Goal: Task Accomplishment & Management: Manage account settings

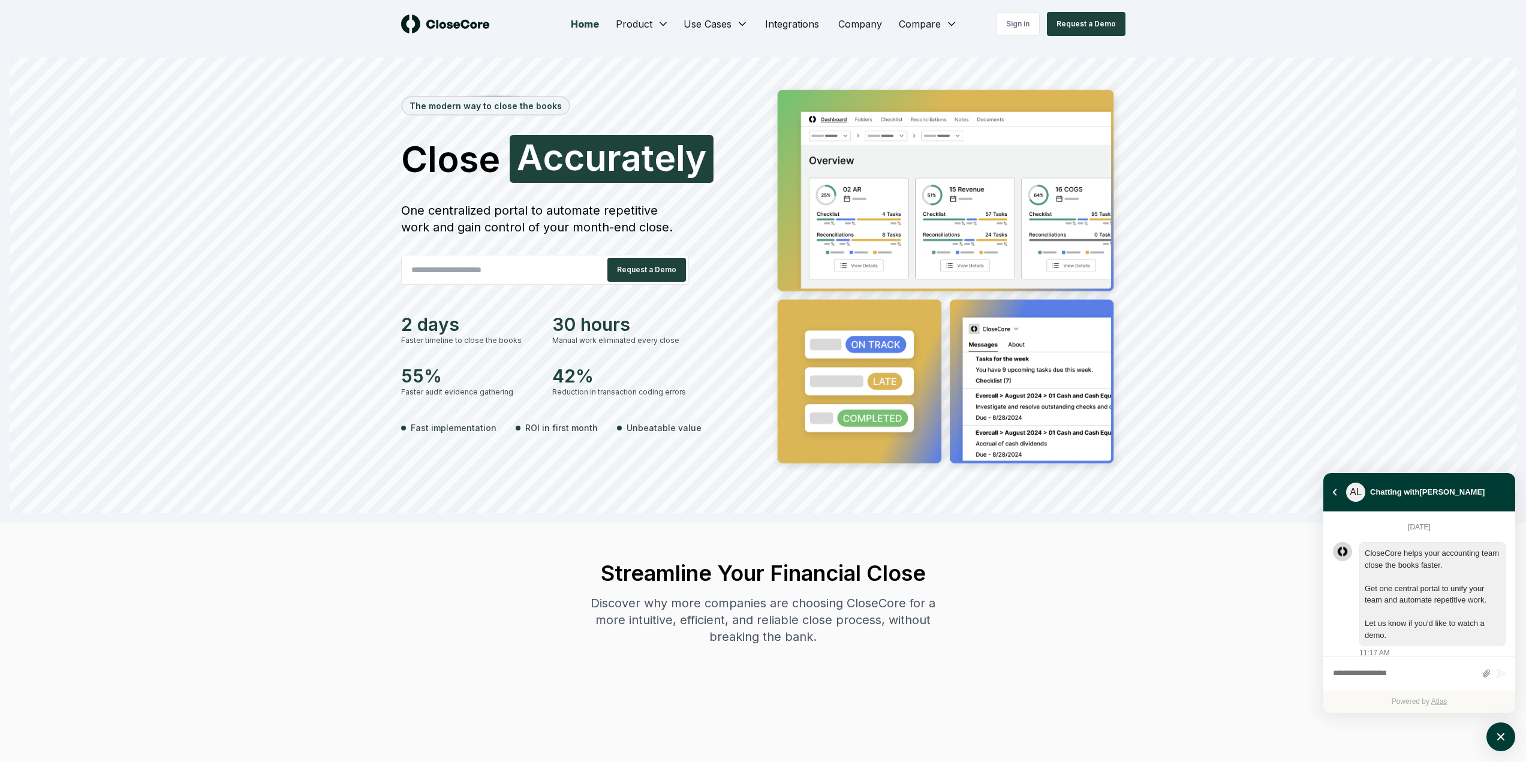
scroll to position [1064, 0]
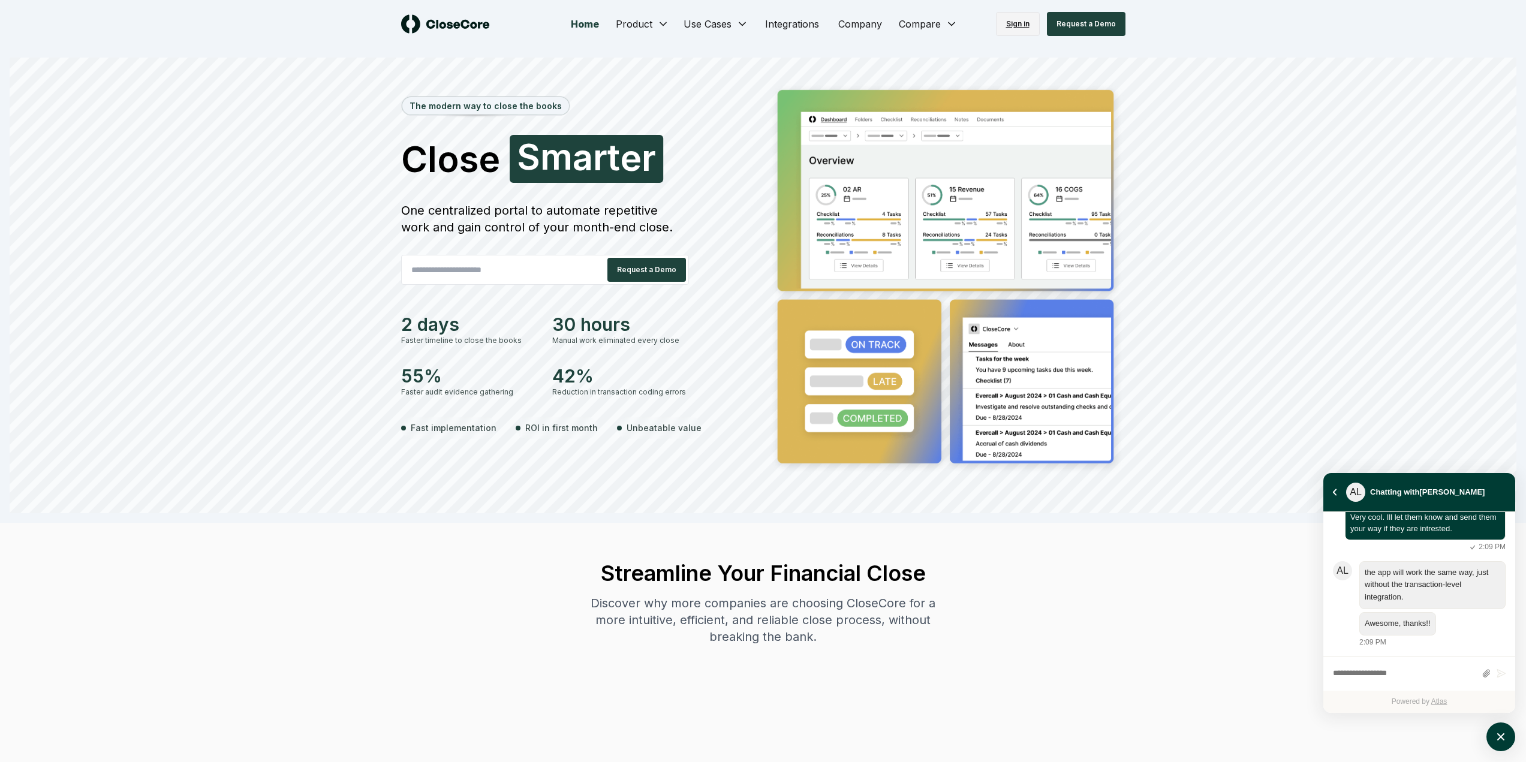
click at [1023, 26] on link "Sign in" at bounding box center [1018, 24] width 44 height 24
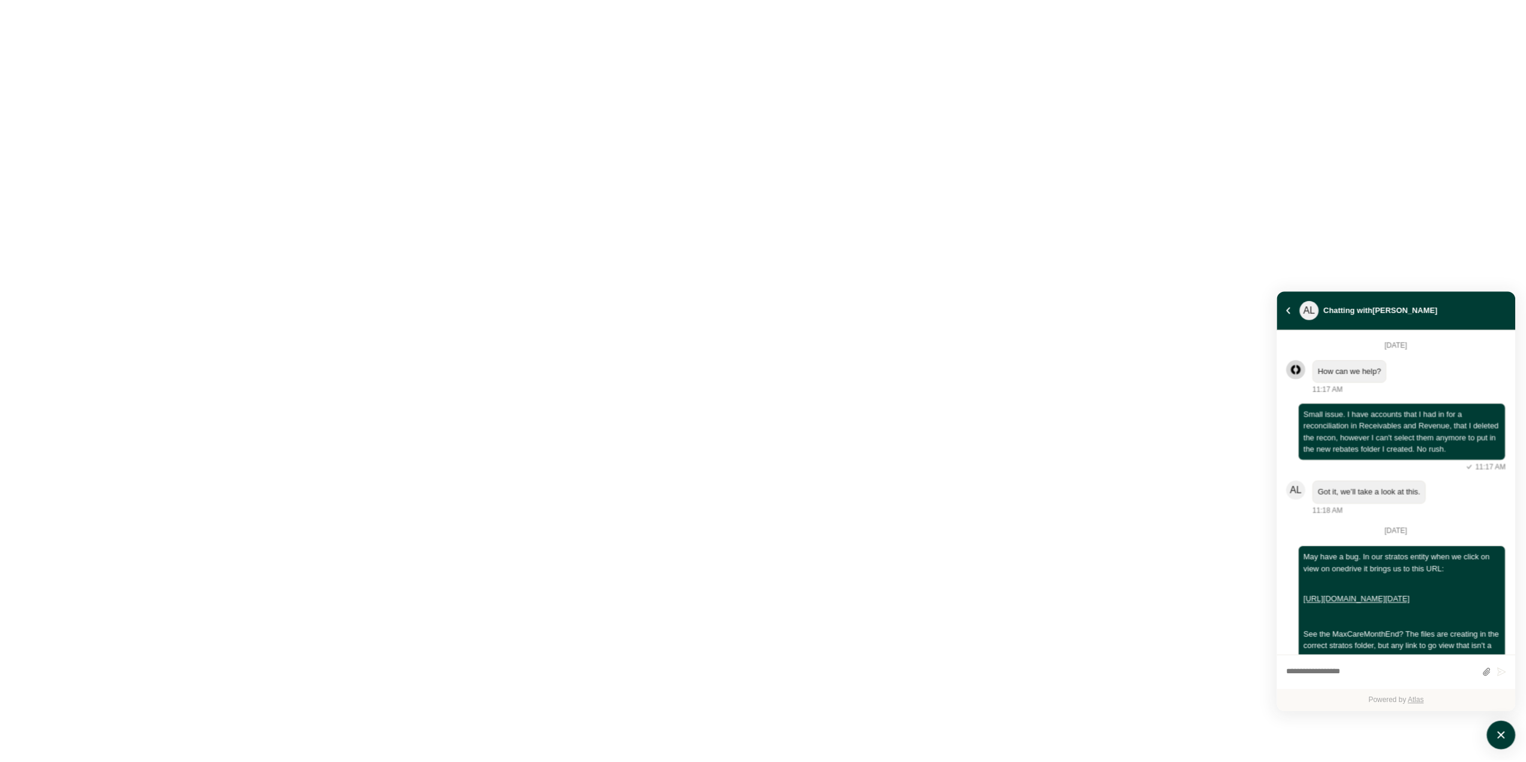
scroll to position [643, 0]
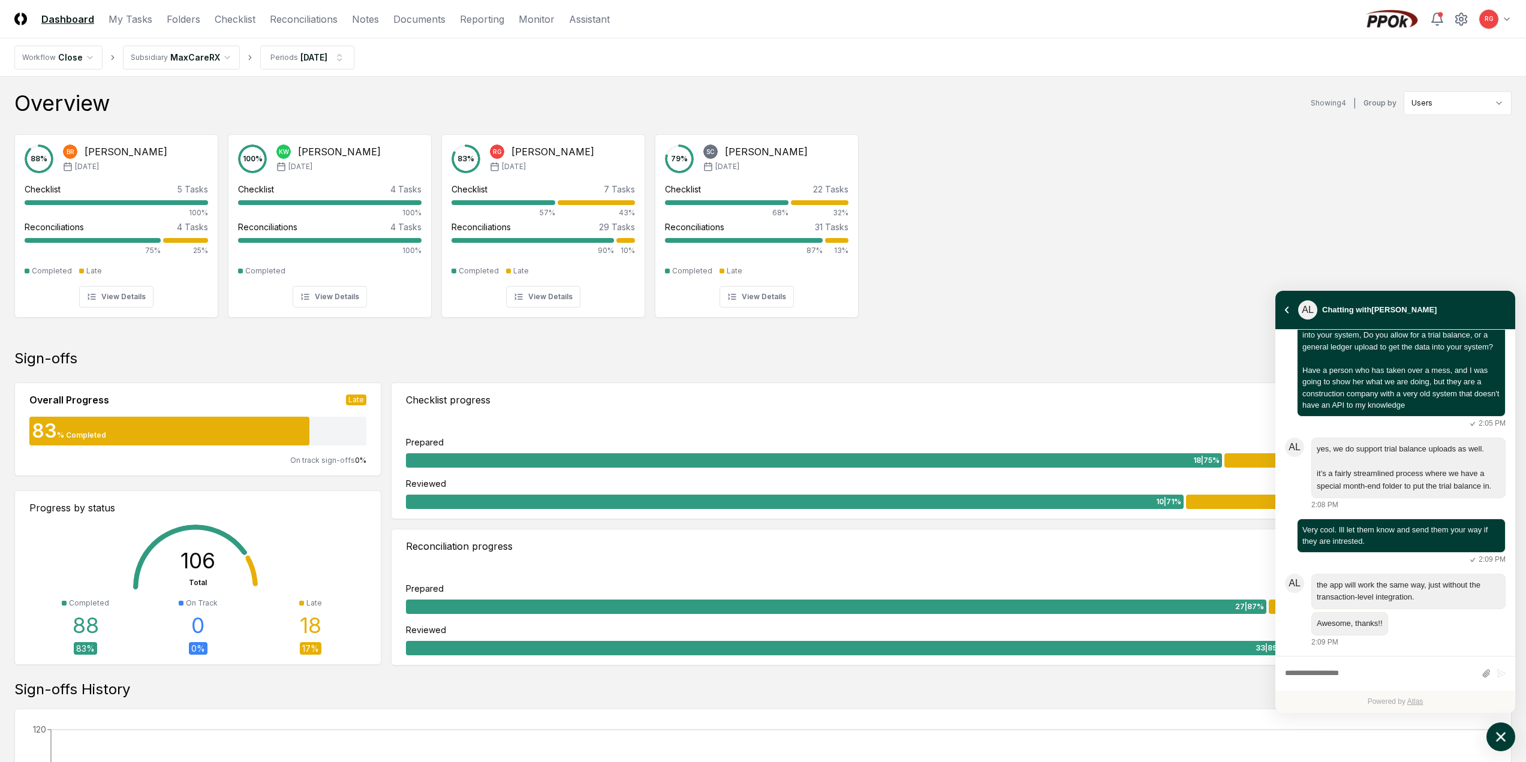
click at [1515, 742] on main "Overview Showing 4 | Group by Users 88 % BR Bobbi Rowland Jun '25 Checklist 5 T…" at bounding box center [763, 698] width 1526 height 1242
click at [163, 53] on html "CloseCore Dashboard My Tasks Folders Checklist Reconciliations Notes Documents …" at bounding box center [763, 695] width 1526 height 1391
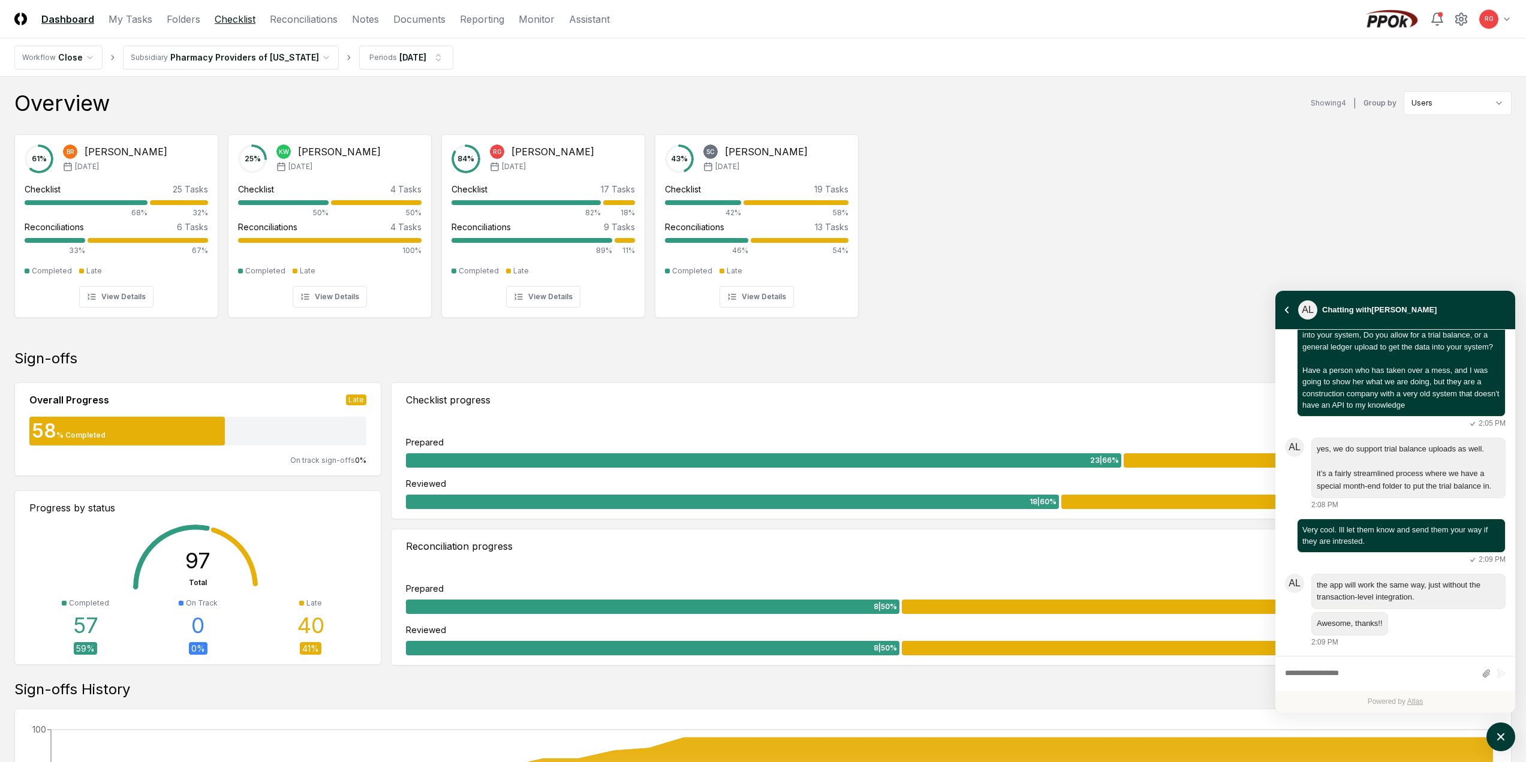
click at [225, 19] on link "Checklist" at bounding box center [235, 19] width 41 height 14
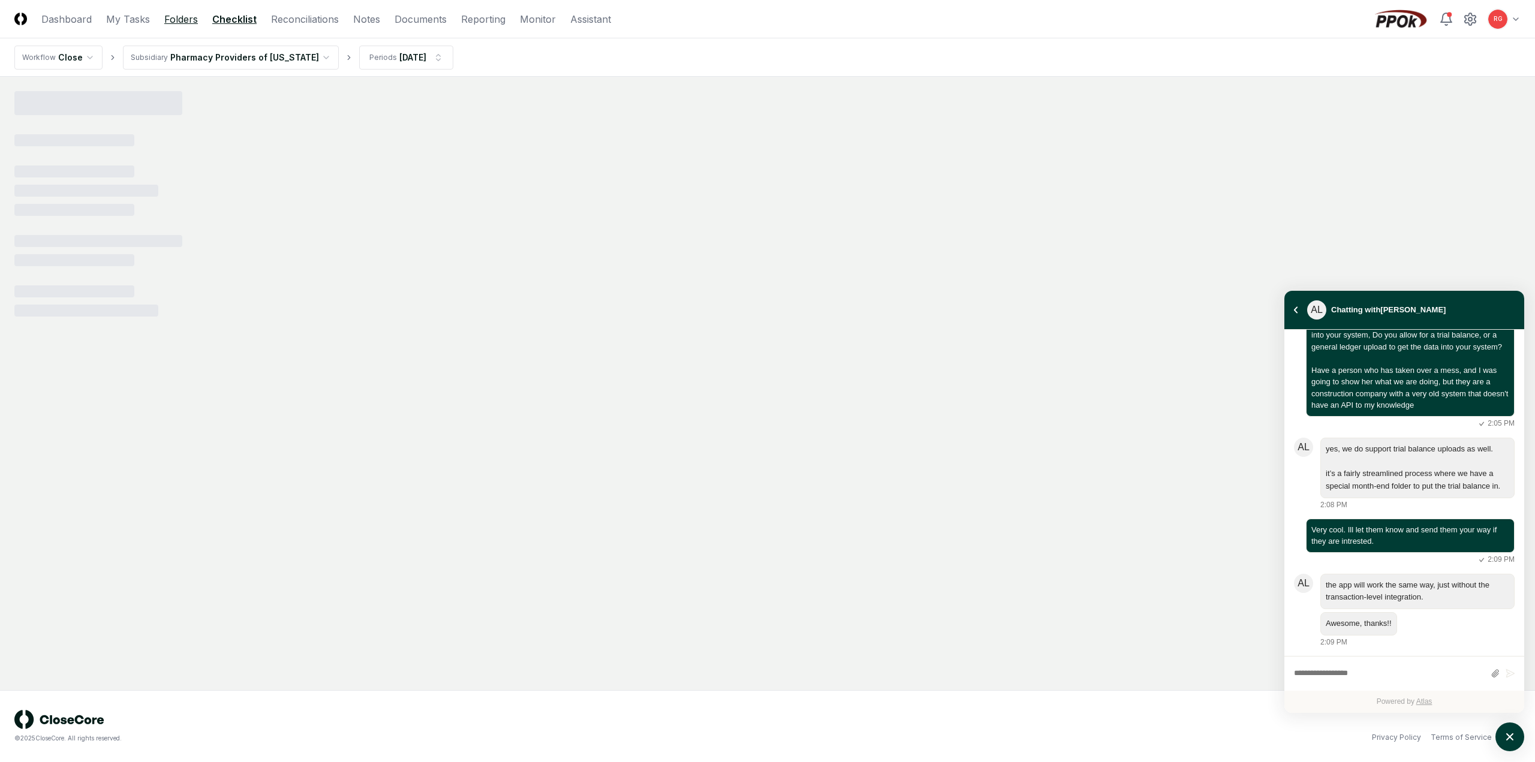
click at [186, 19] on link "Folders" at bounding box center [181, 19] width 34 height 14
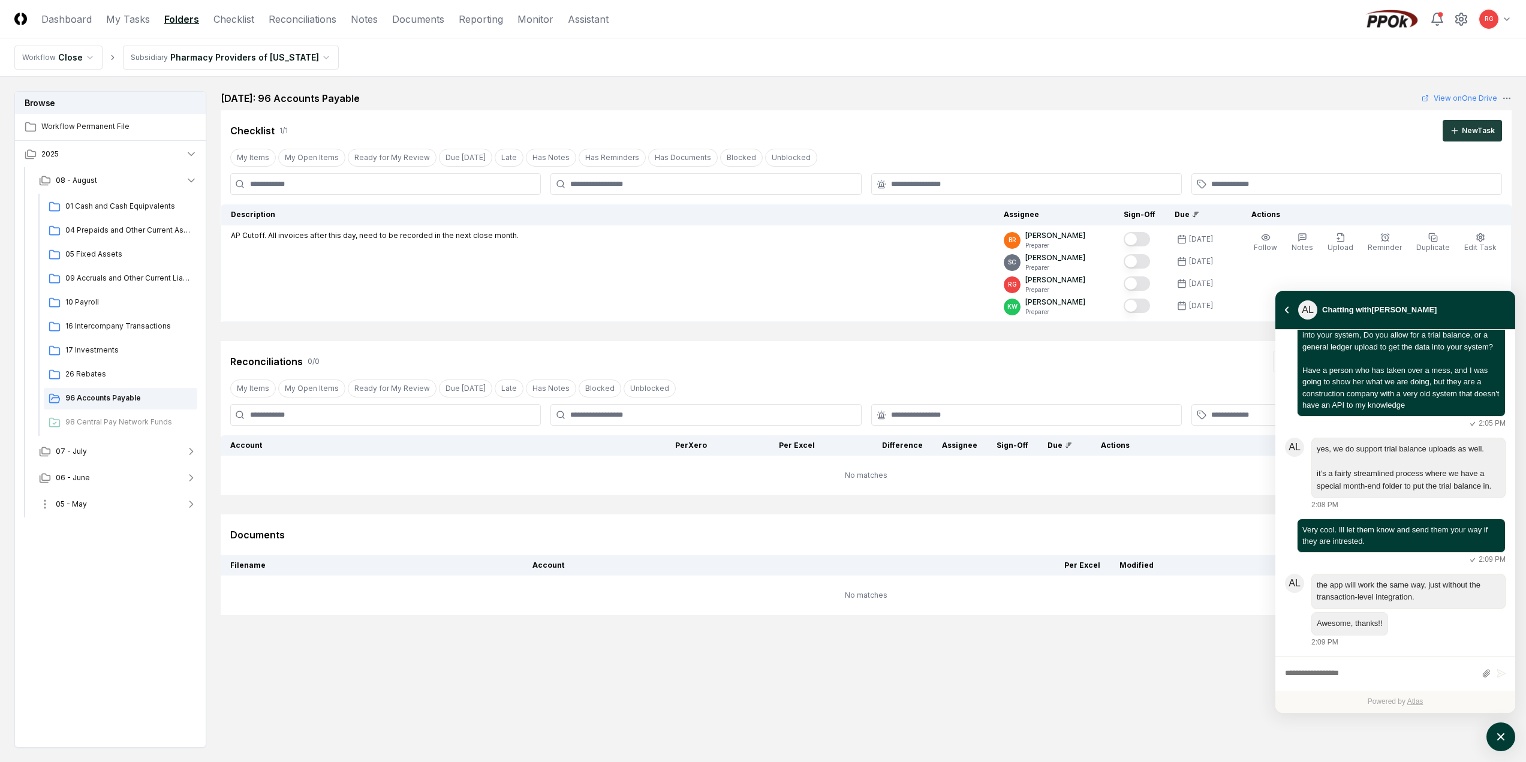
click at [67, 507] on span "05 - May" at bounding box center [71, 504] width 31 height 11
click at [80, 478] on span "06 - June" at bounding box center [73, 478] width 34 height 11
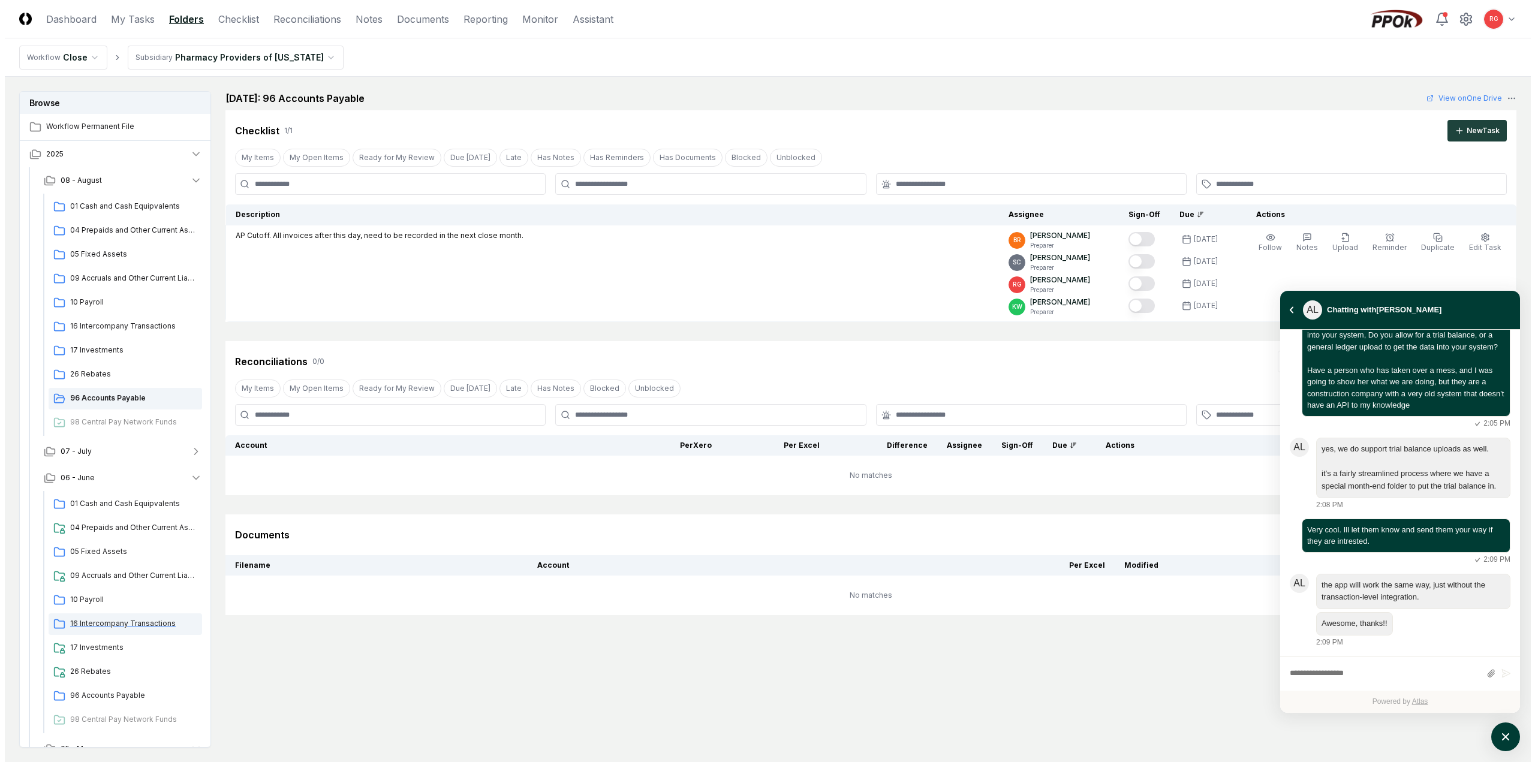
scroll to position [180, 0]
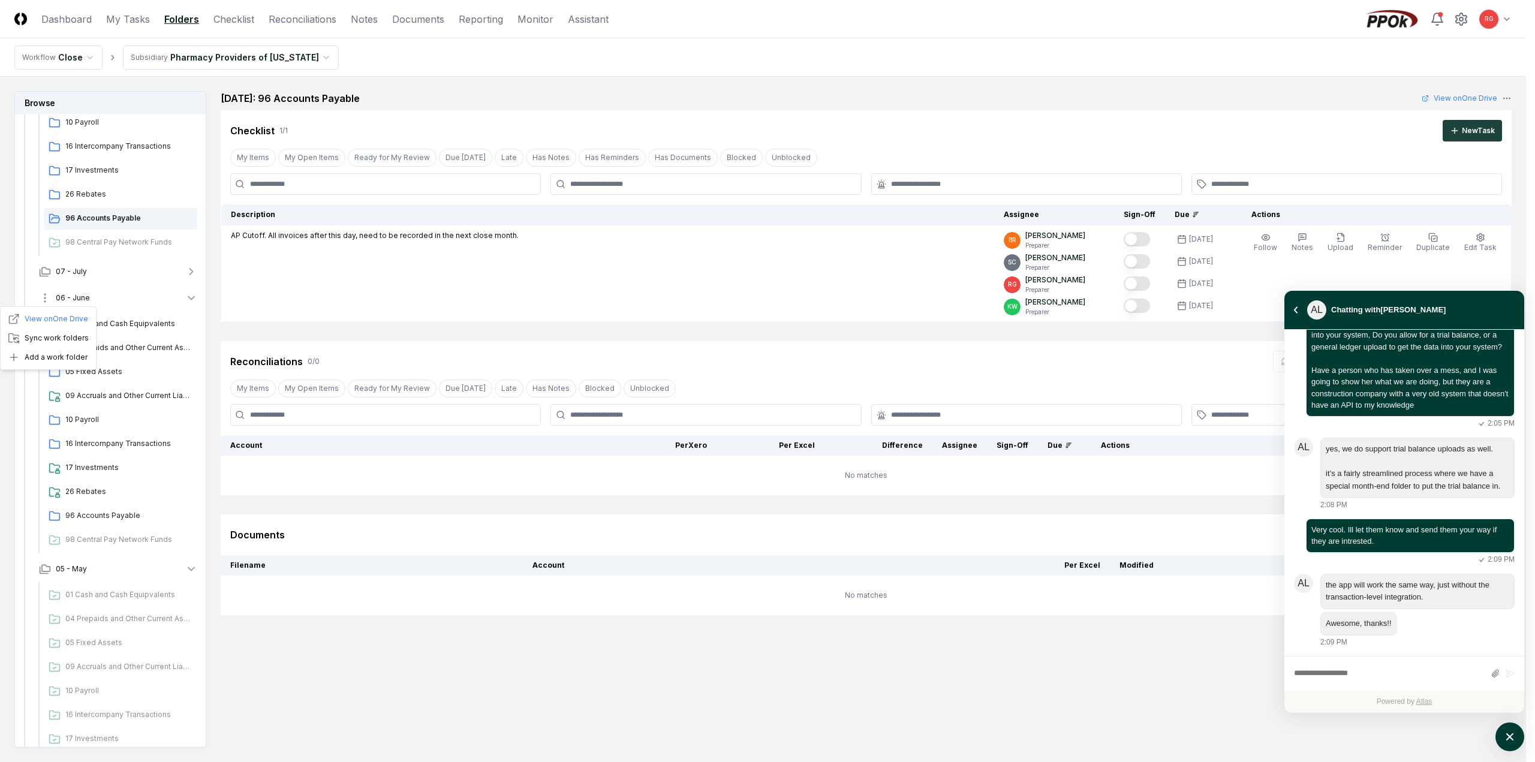
click at [42, 300] on html "CloseCore Dashboard My Tasks Folders Checklist Reconciliations Notes Documents …" at bounding box center [767, 417] width 1535 height 834
click at [49, 363] on div "Add a work folder" at bounding box center [48, 357] width 91 height 19
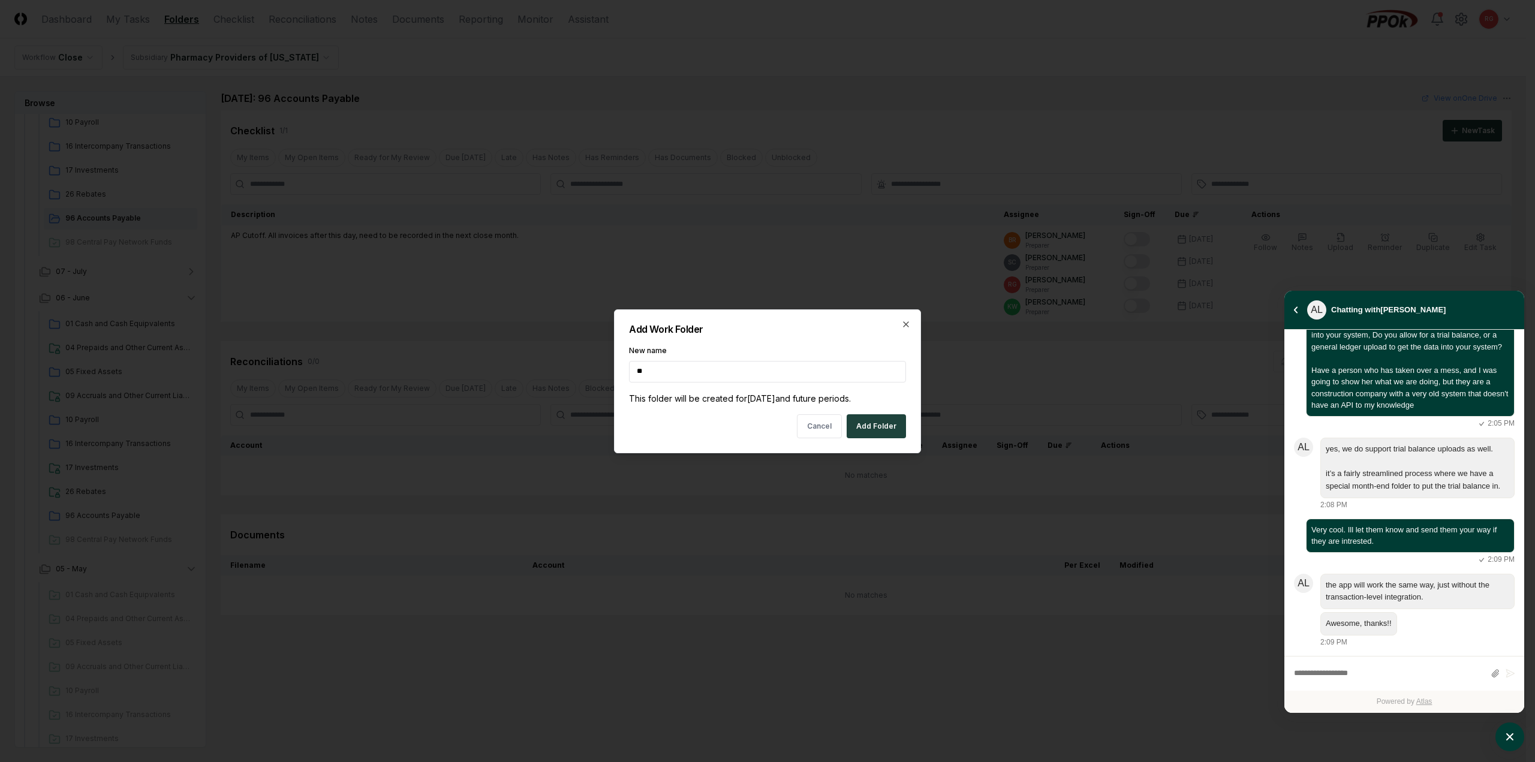
type input "**********"
click at [861, 429] on button "Add Folder" at bounding box center [876, 426] width 59 height 24
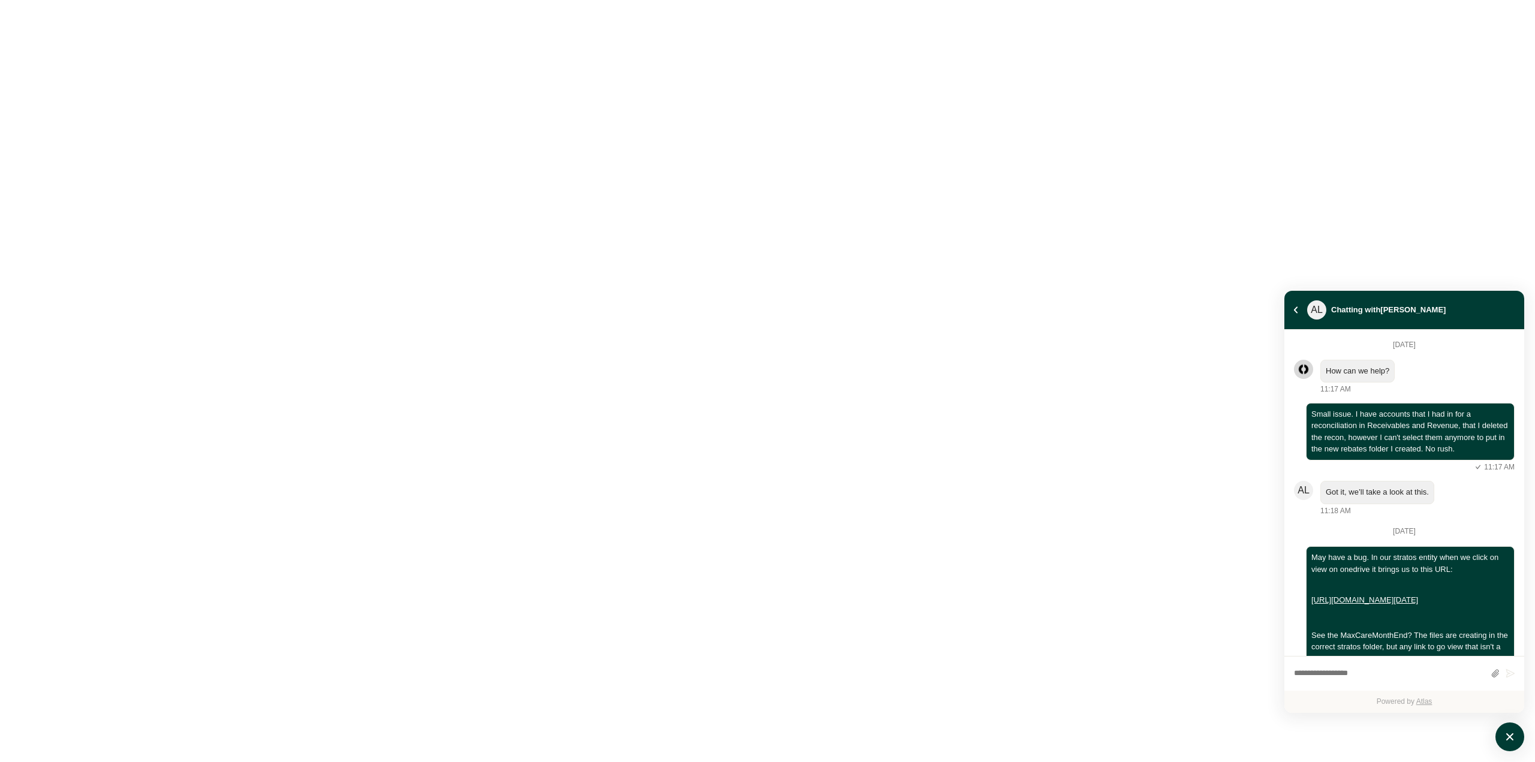
scroll to position [643, 0]
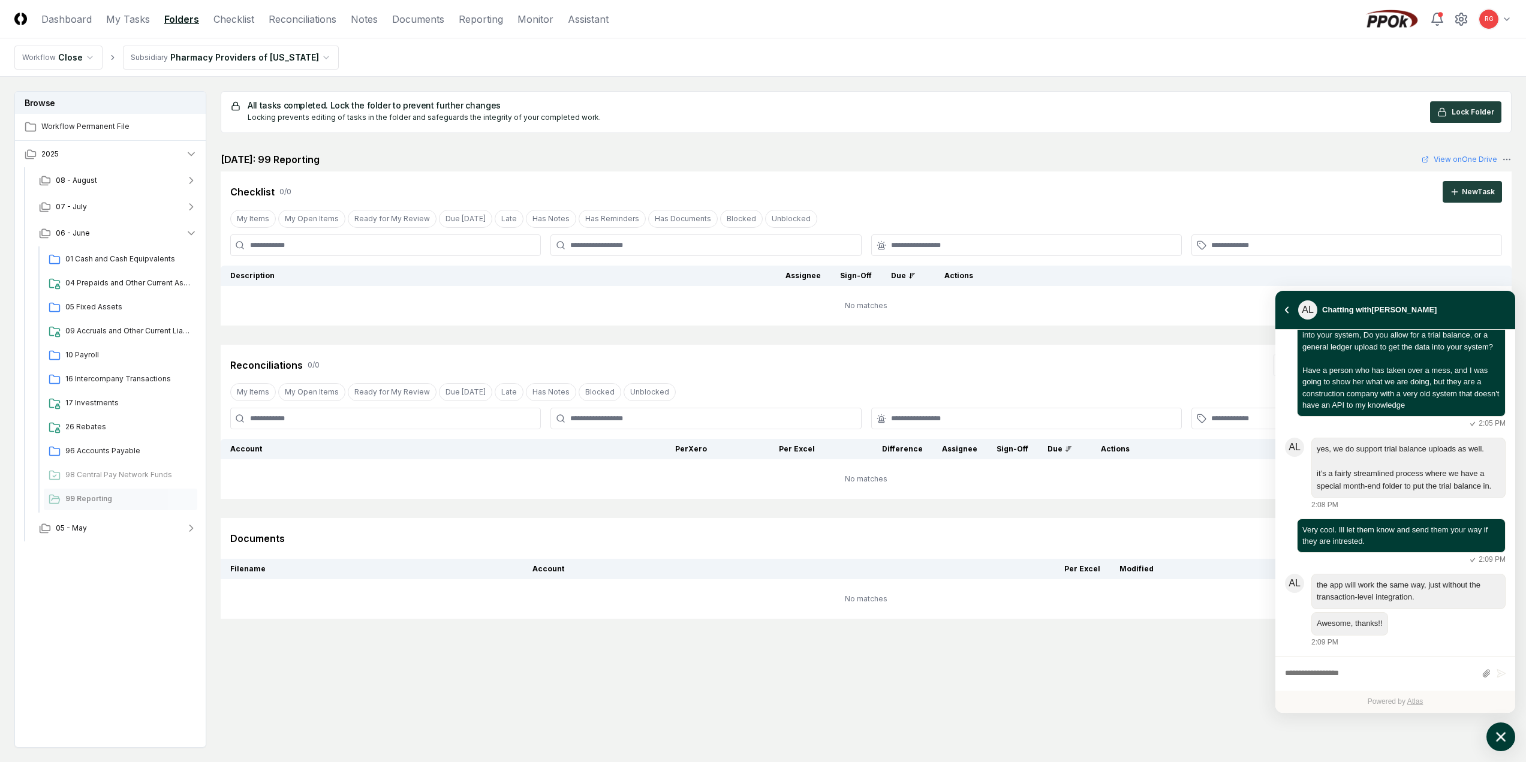
click at [1500, 735] on icon "atlas-launcher" at bounding box center [1501, 737] width 17 height 17
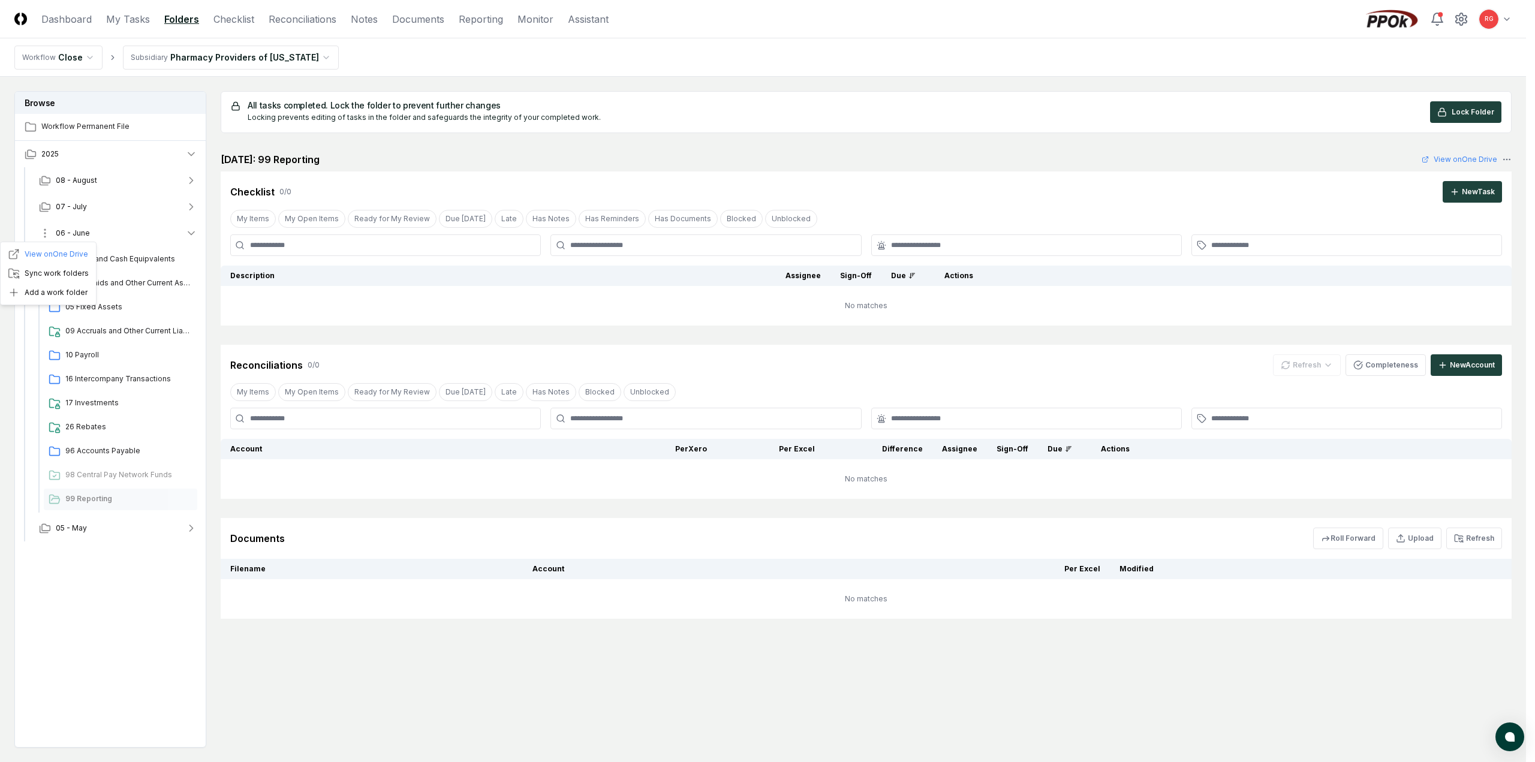
click at [44, 234] on html "CloseCore Dashboard My Tasks Folders Checklist Reconciliations Notes Documents …" at bounding box center [767, 416] width 1535 height 833
click at [57, 291] on div "Add a work folder" at bounding box center [48, 292] width 91 height 19
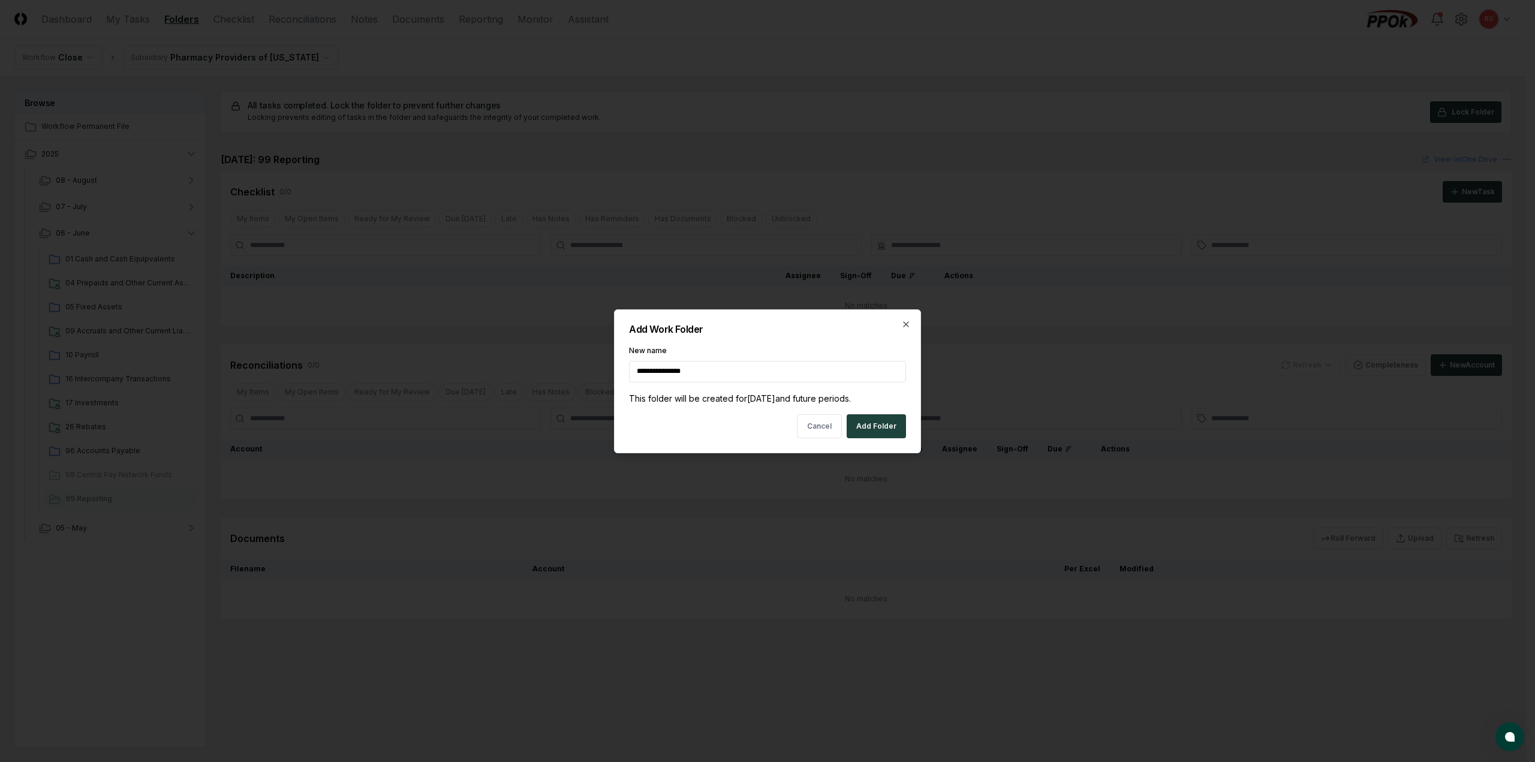
type input "**********"
click button "Cancel" at bounding box center [819, 426] width 45 height 24
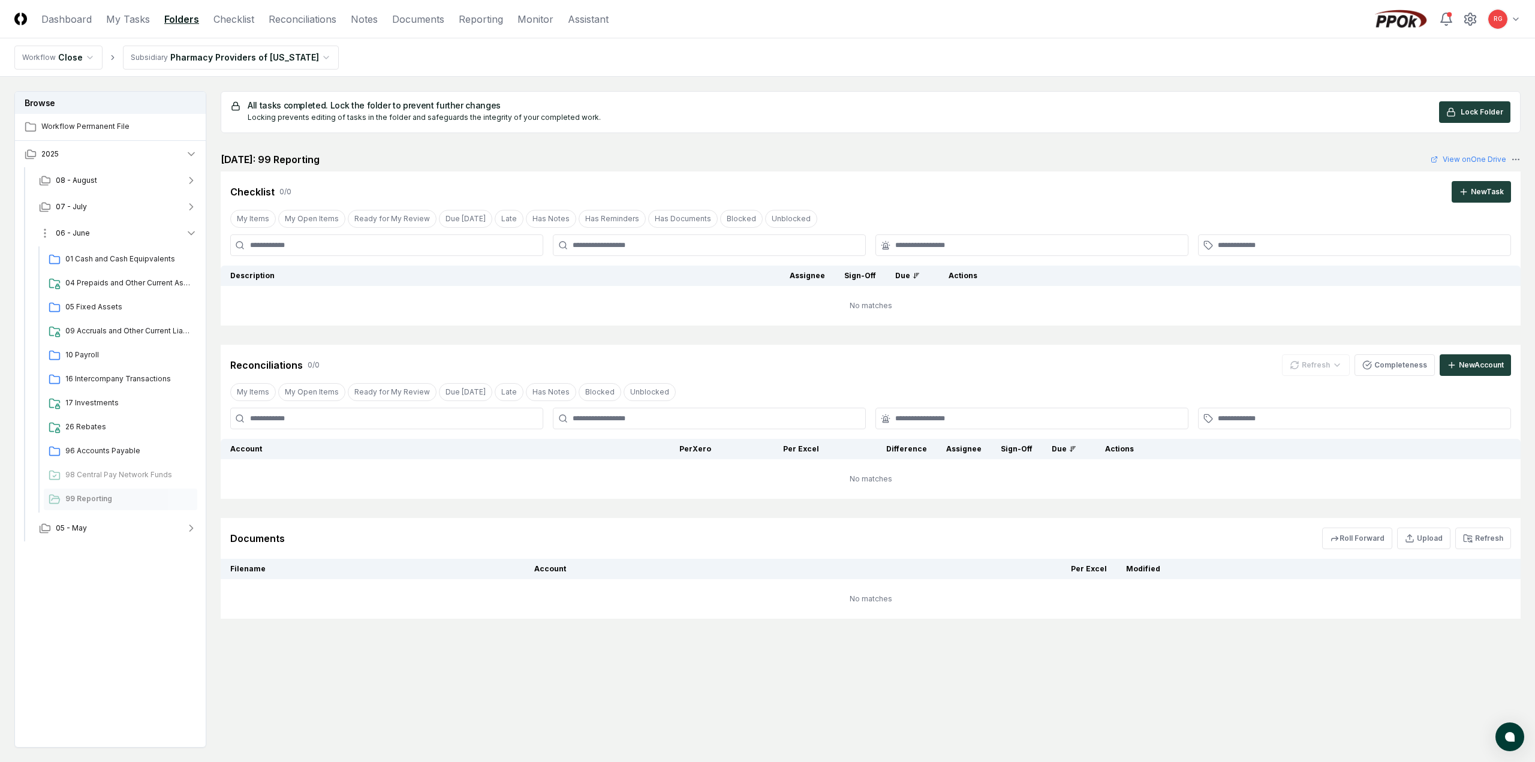
click at [46, 235] on html "CloseCore Dashboard My Tasks Folders Checklist Reconciliations Notes Documents …" at bounding box center [767, 416] width 1535 height 833
click at [56, 290] on div "Add a work folder" at bounding box center [48, 292] width 91 height 19
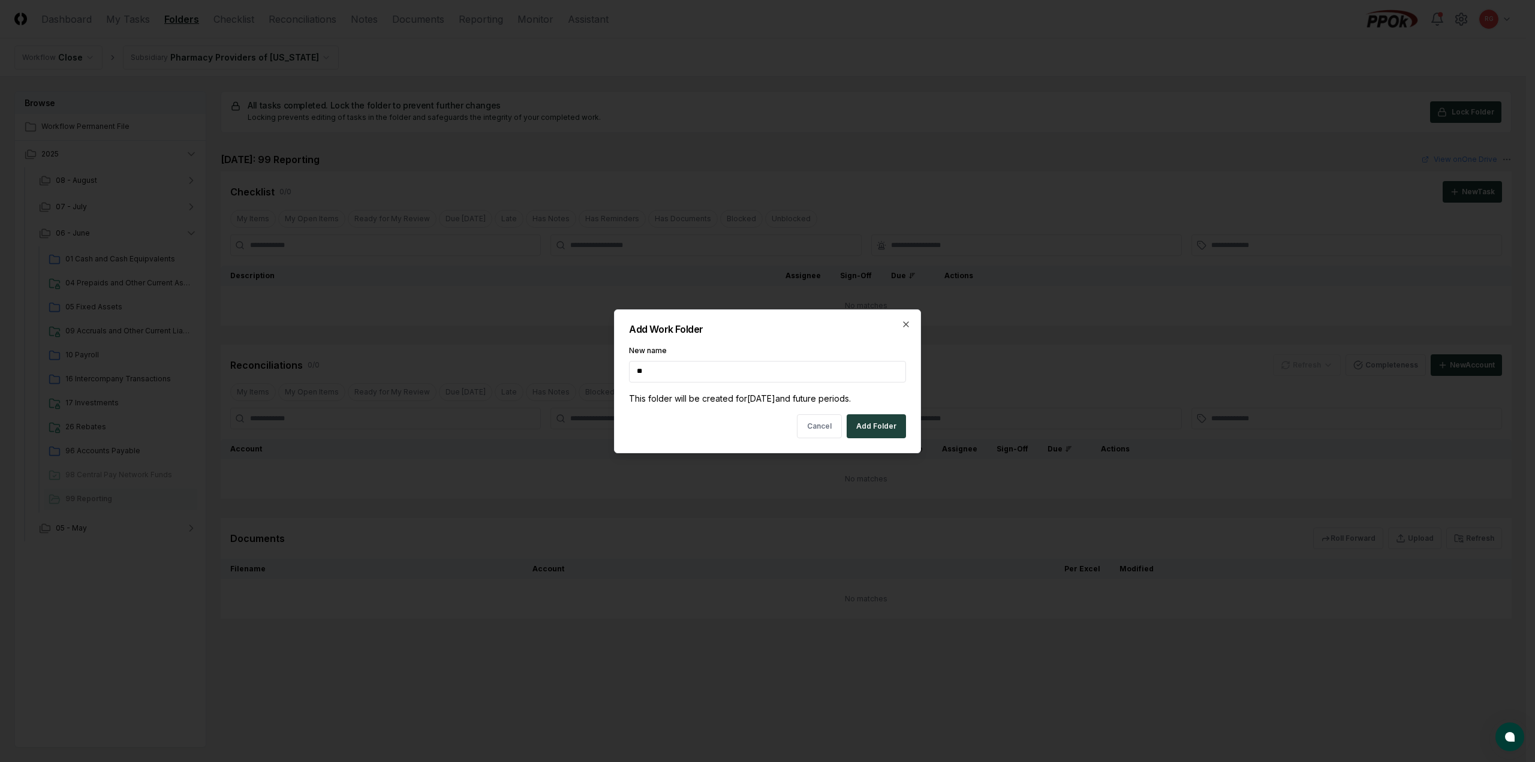
type input "**********"
click at [868, 432] on button "Add Folder" at bounding box center [876, 426] width 59 height 24
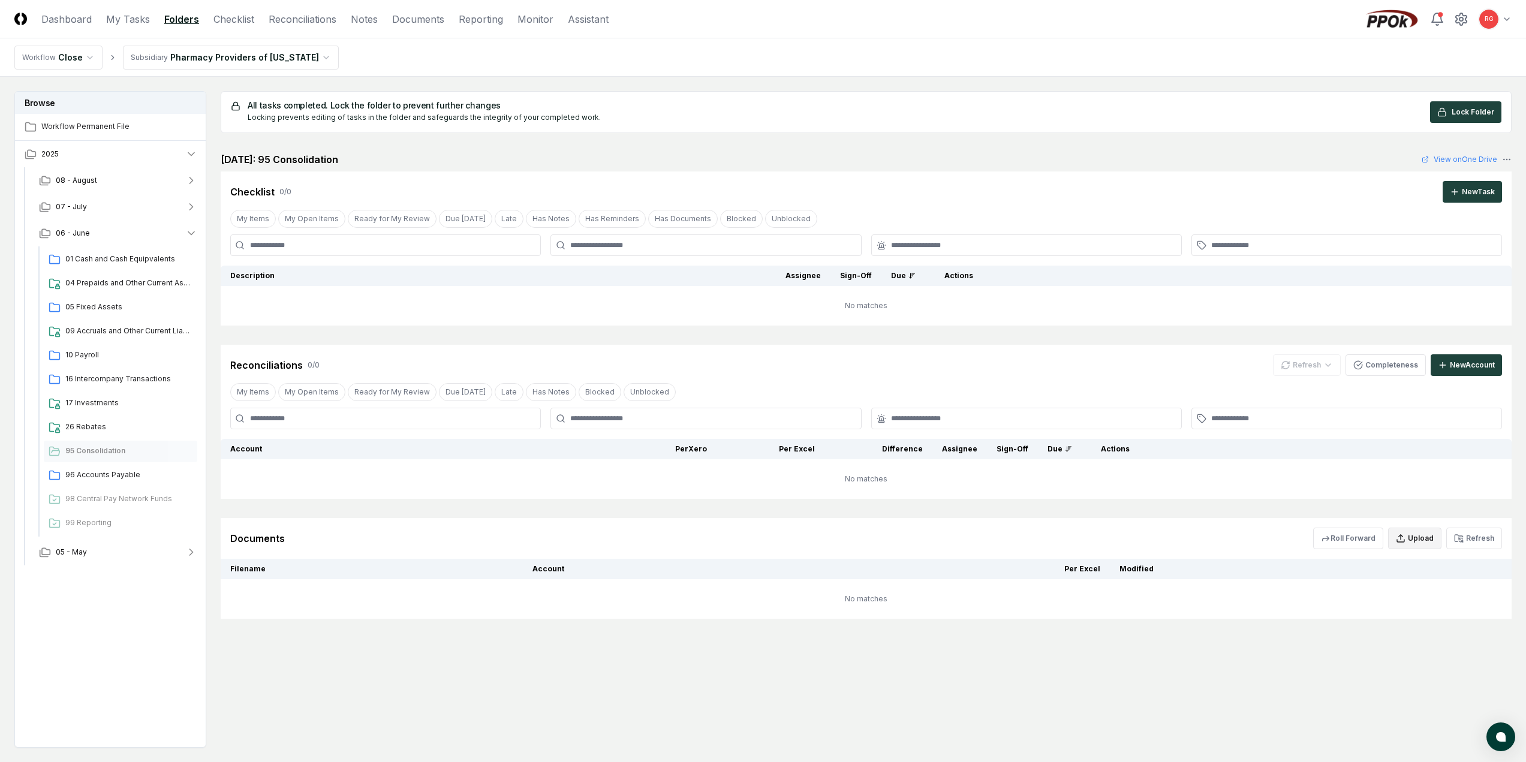
click at [1418, 543] on button "Upload" at bounding box center [1414, 539] width 53 height 22
click at [1443, 604] on input "file" at bounding box center [1417, 608] width 172 height 22
type input "**********"
click at [1472, 641] on button "Upload" at bounding box center [1479, 640] width 45 height 24
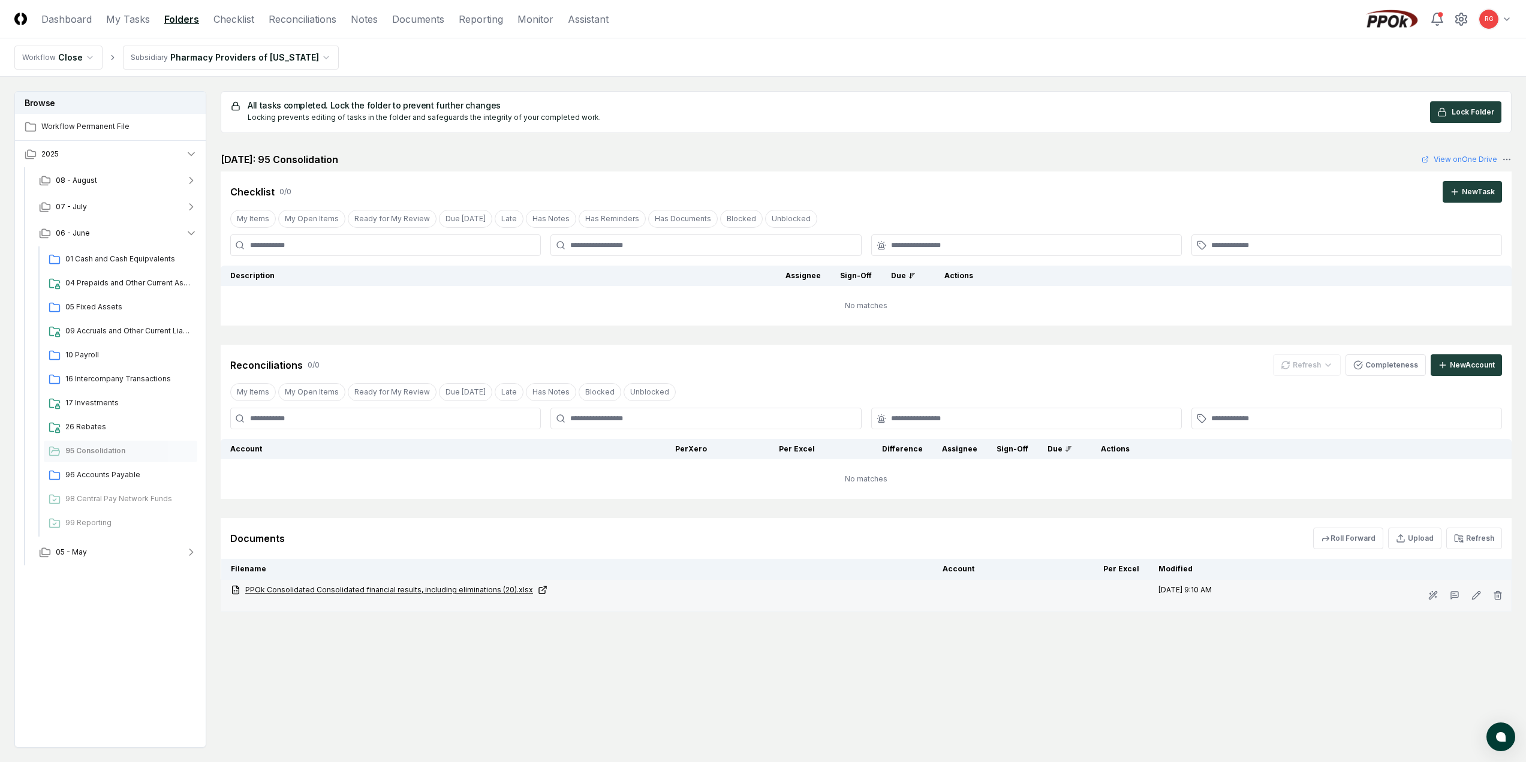
click at [538, 591] on icon at bounding box center [543, 590] width 10 height 10
click at [411, 589] on link "PPOk Consolidated Consolidated financial results, including eliminations (20).x…" at bounding box center [577, 590] width 693 height 11
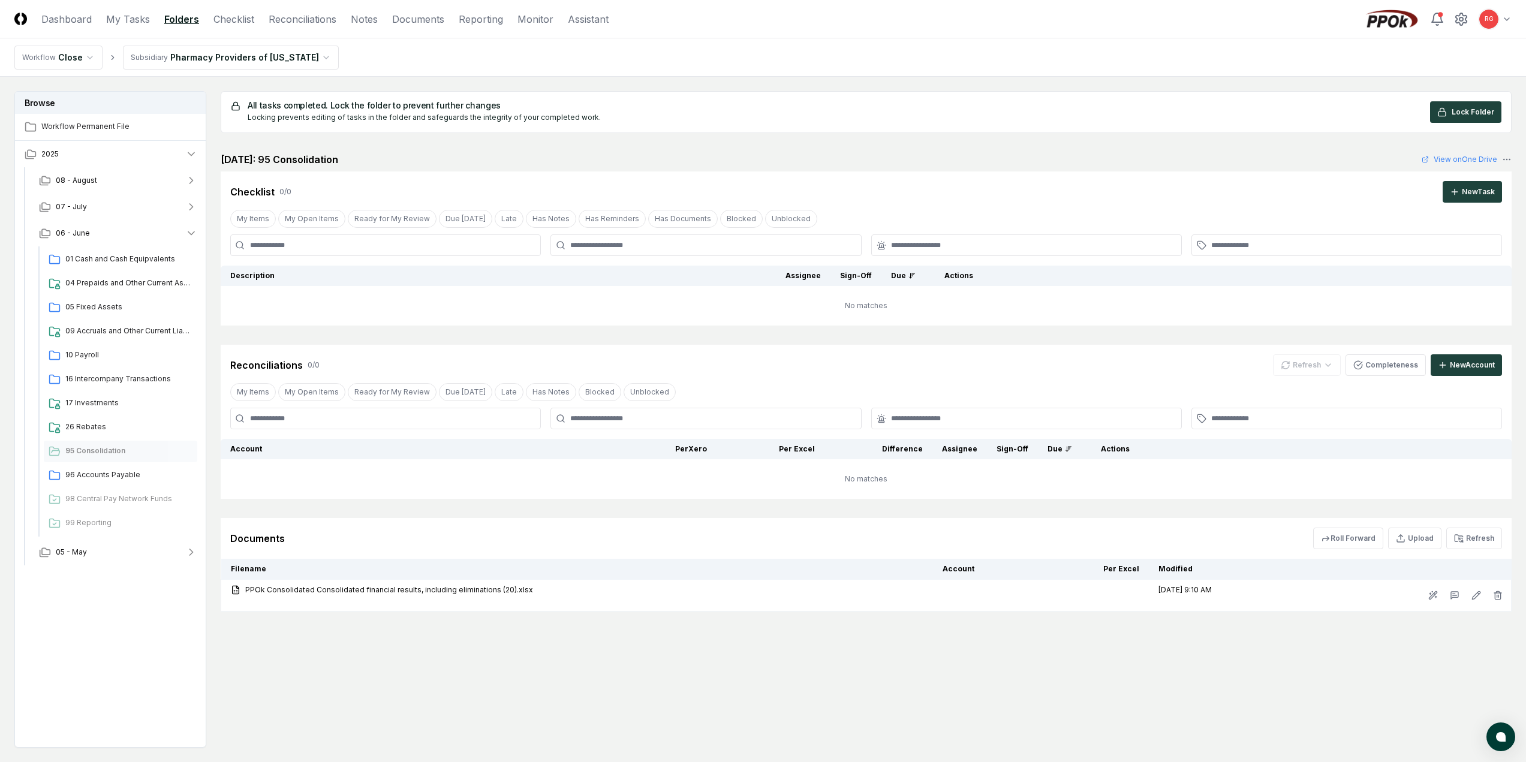
click at [1473, 539] on button "Refresh" at bounding box center [1474, 539] width 56 height 22
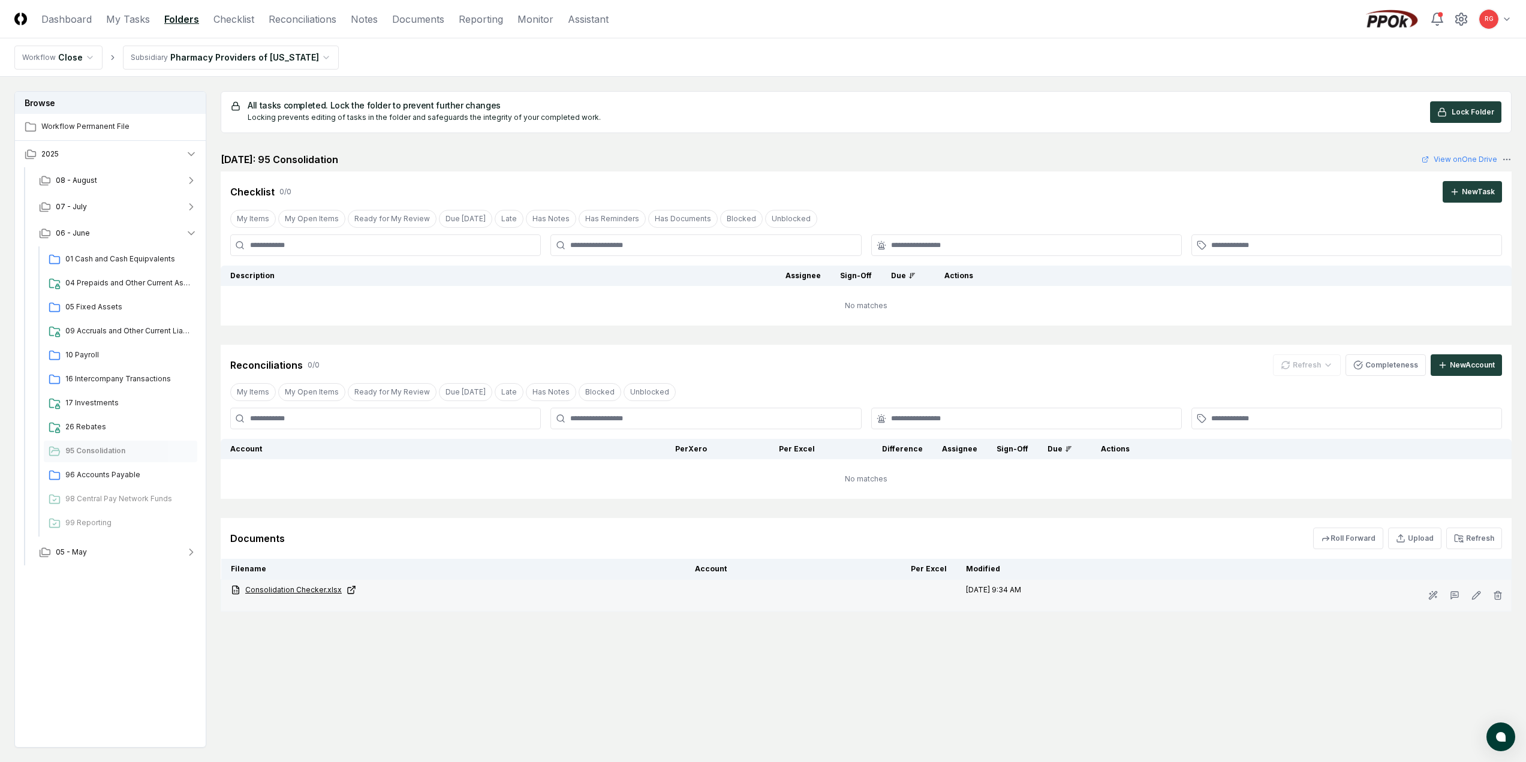
click at [248, 591] on link "Consolidation Checker.xlsx" at bounding box center [453, 590] width 445 height 11
